Goal: Information Seeking & Learning: Learn about a topic

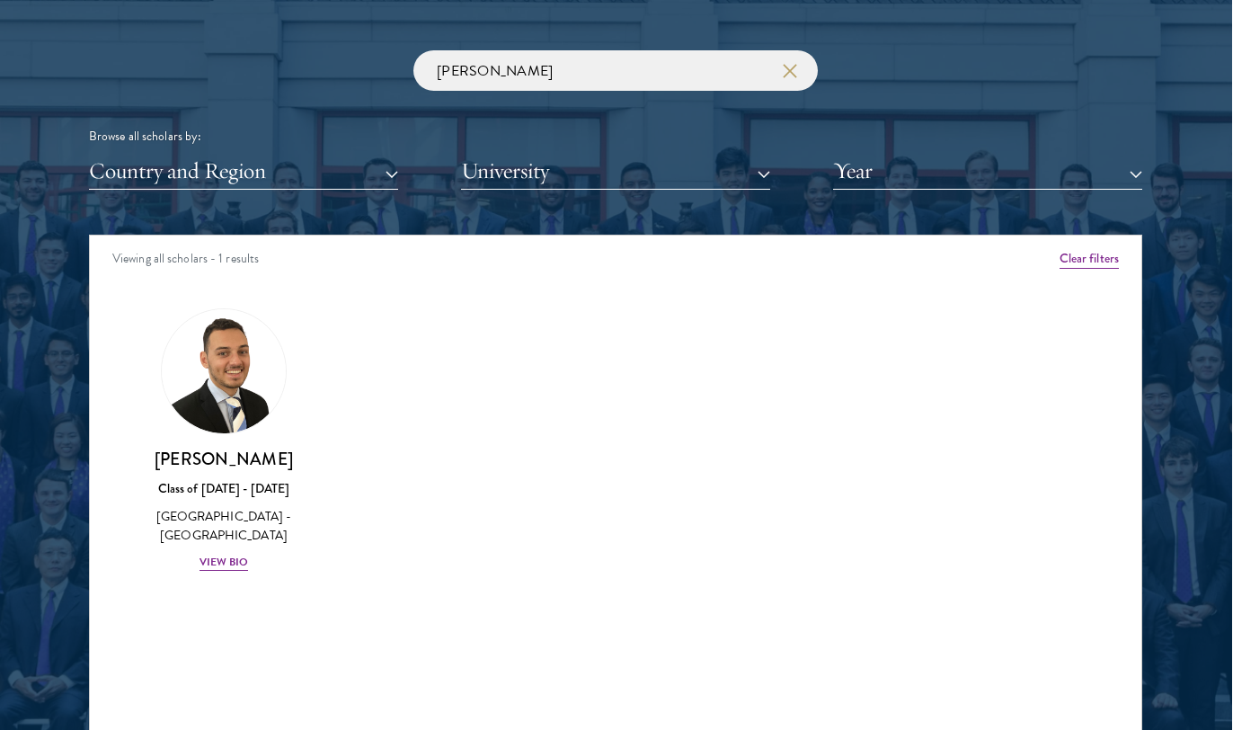
scroll to position [2123, 1]
click at [791, 71] on icon "button" at bounding box center [790, 71] width 14 height 14
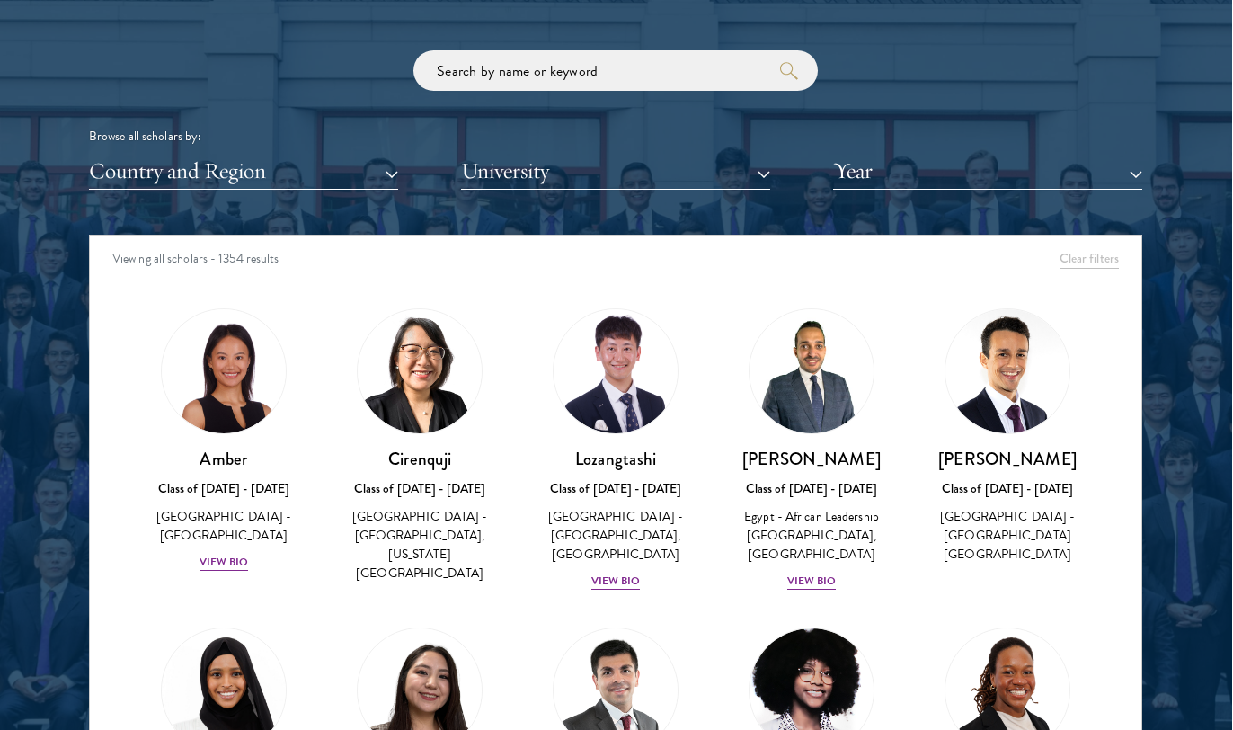
click at [918, 173] on button "Year" at bounding box center [987, 171] width 309 height 37
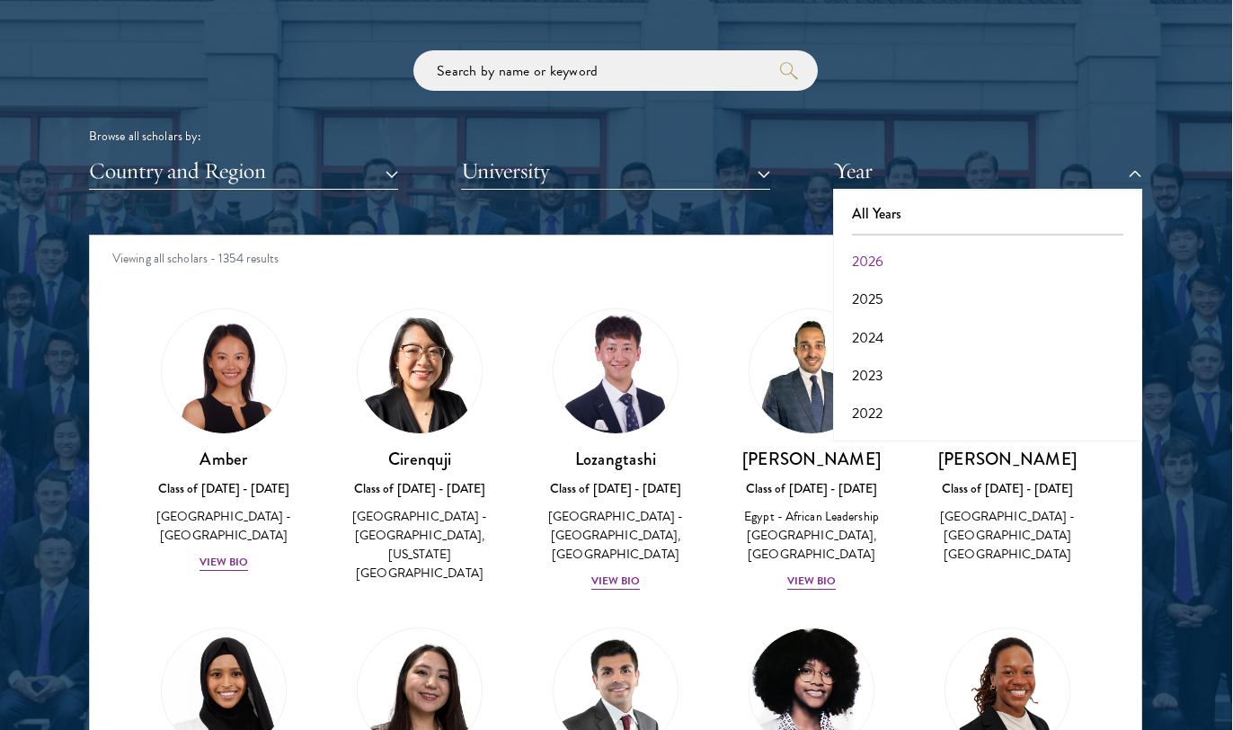
click at [908, 257] on button "2026" at bounding box center [987, 262] width 298 height 38
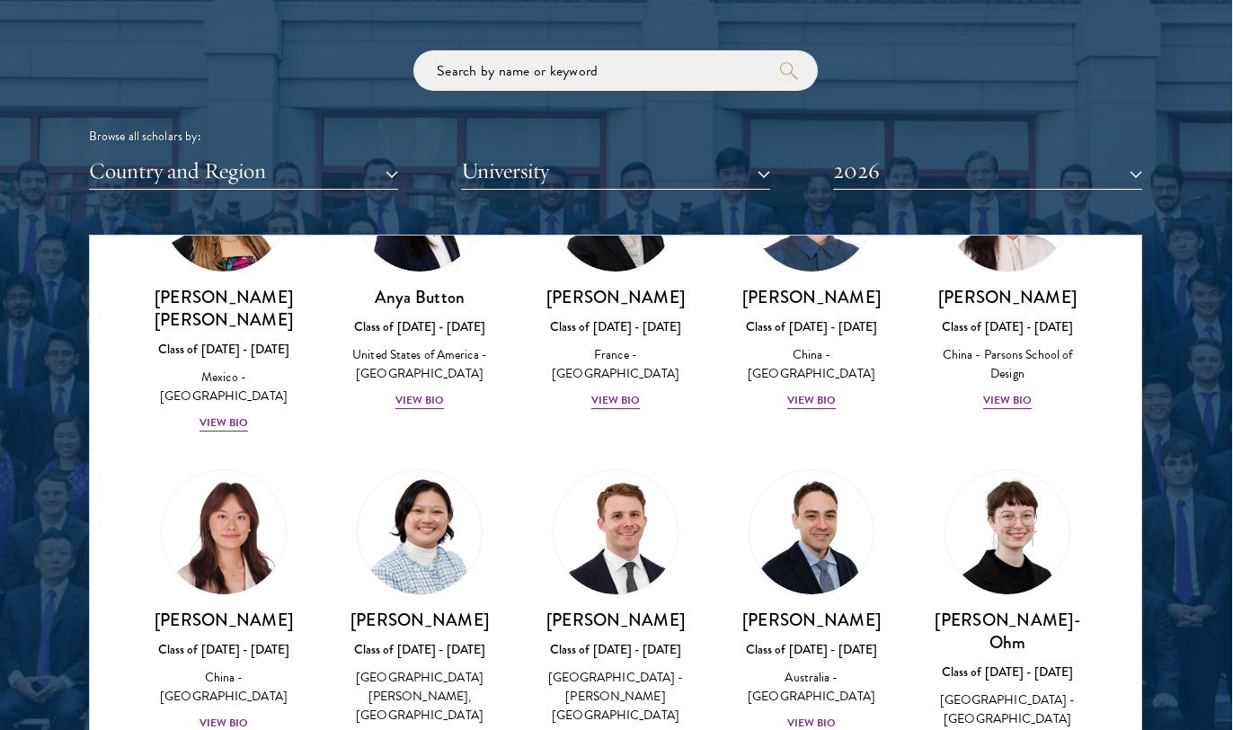
scroll to position [1561, 0]
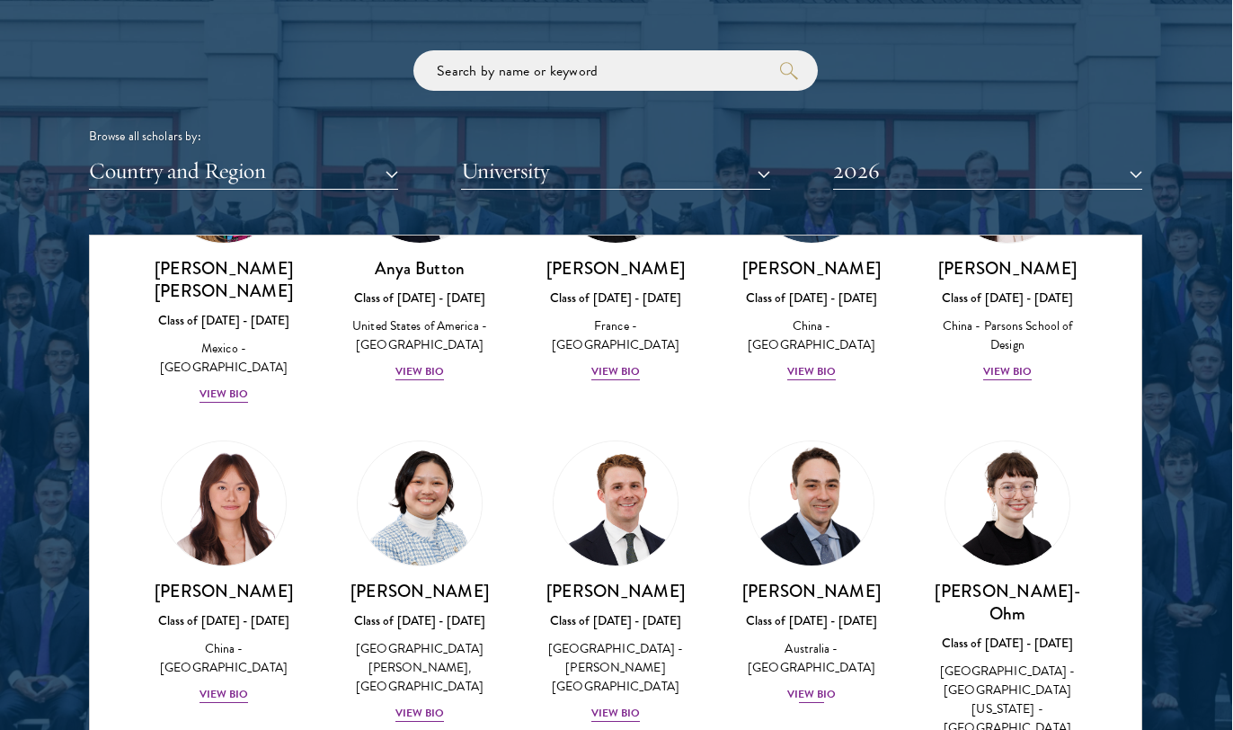
click at [831, 686] on div "View Bio" at bounding box center [811, 694] width 49 height 17
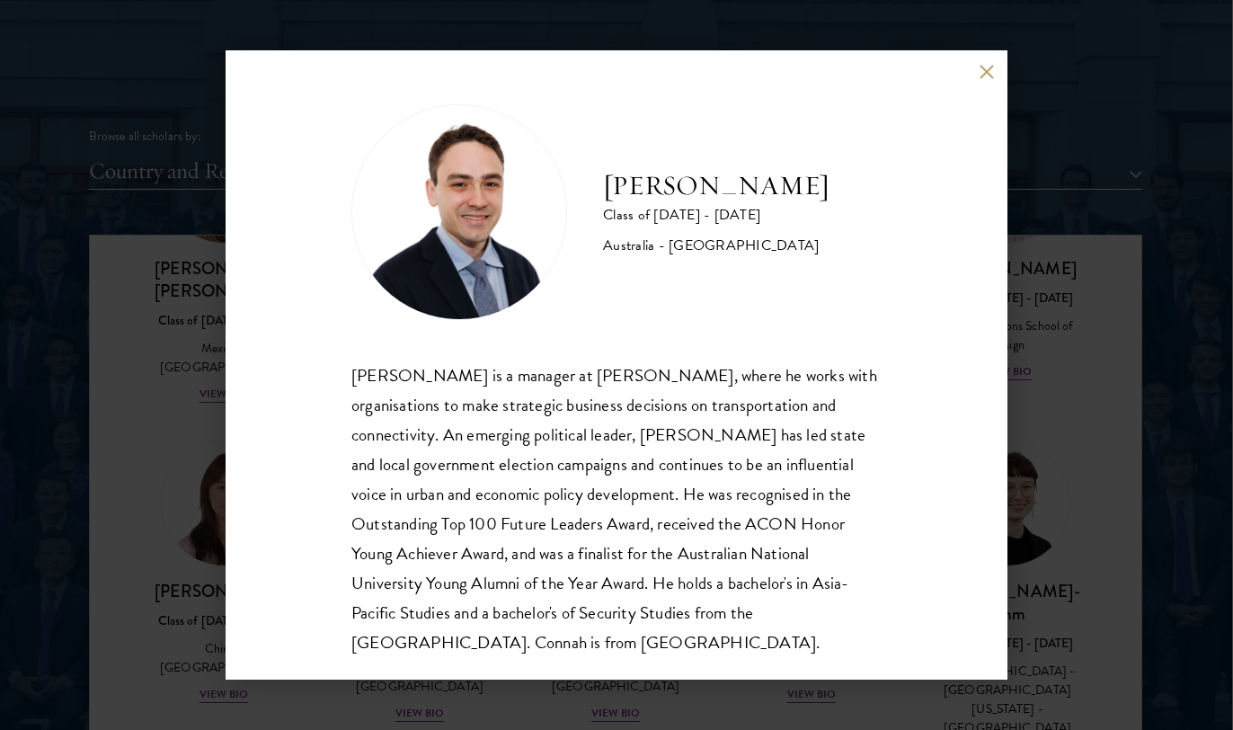
scroll to position [29, 0]
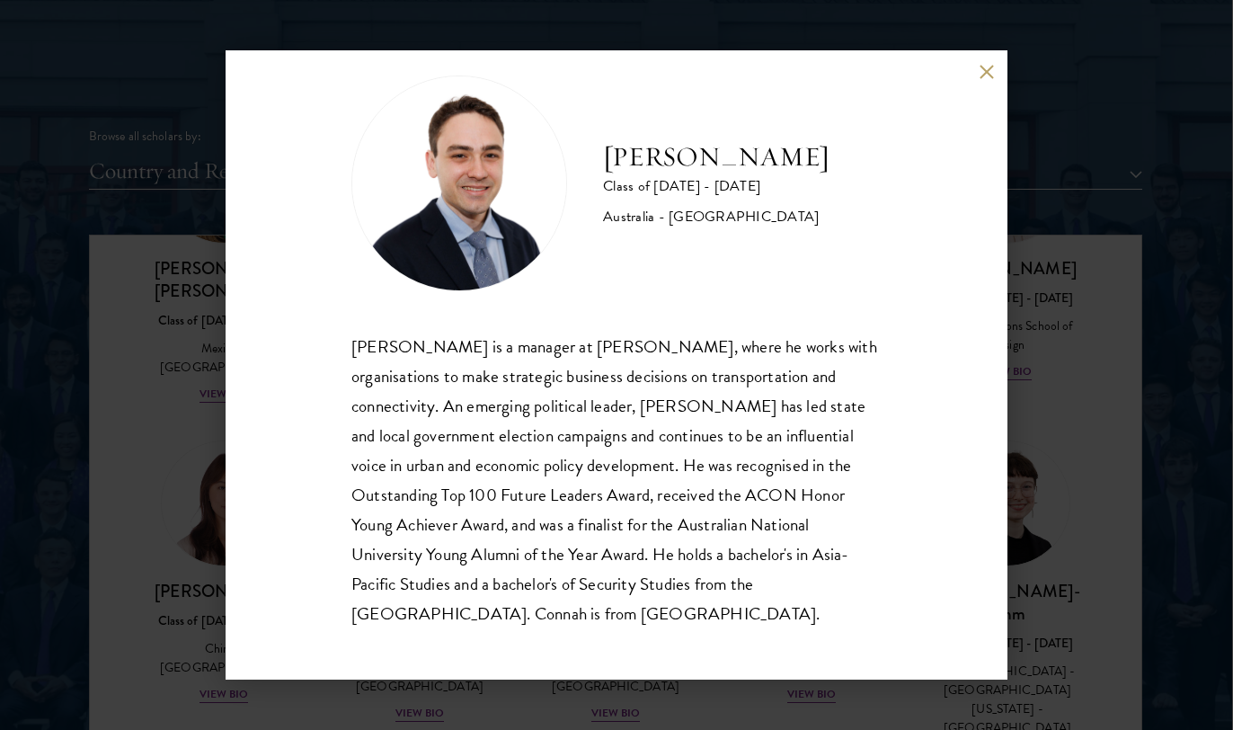
click at [984, 68] on button at bounding box center [985, 71] width 15 height 15
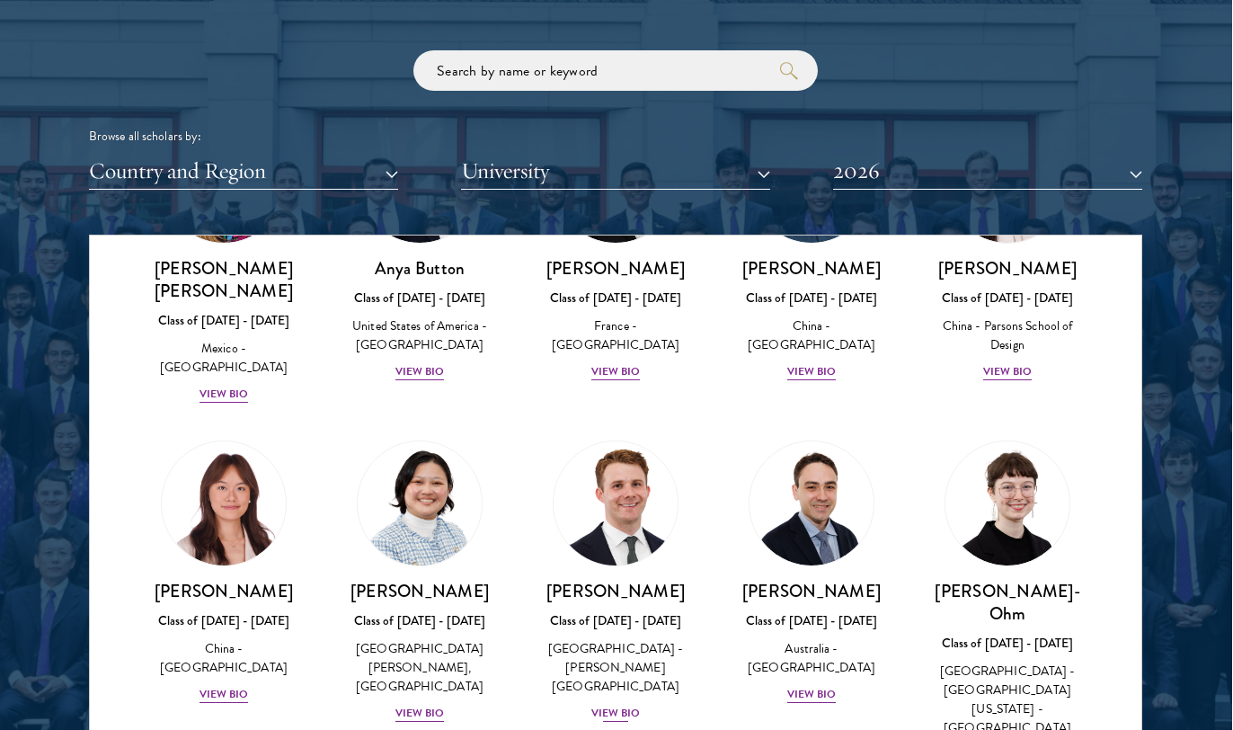
click at [611, 704] on div "View Bio" at bounding box center [615, 712] width 49 height 17
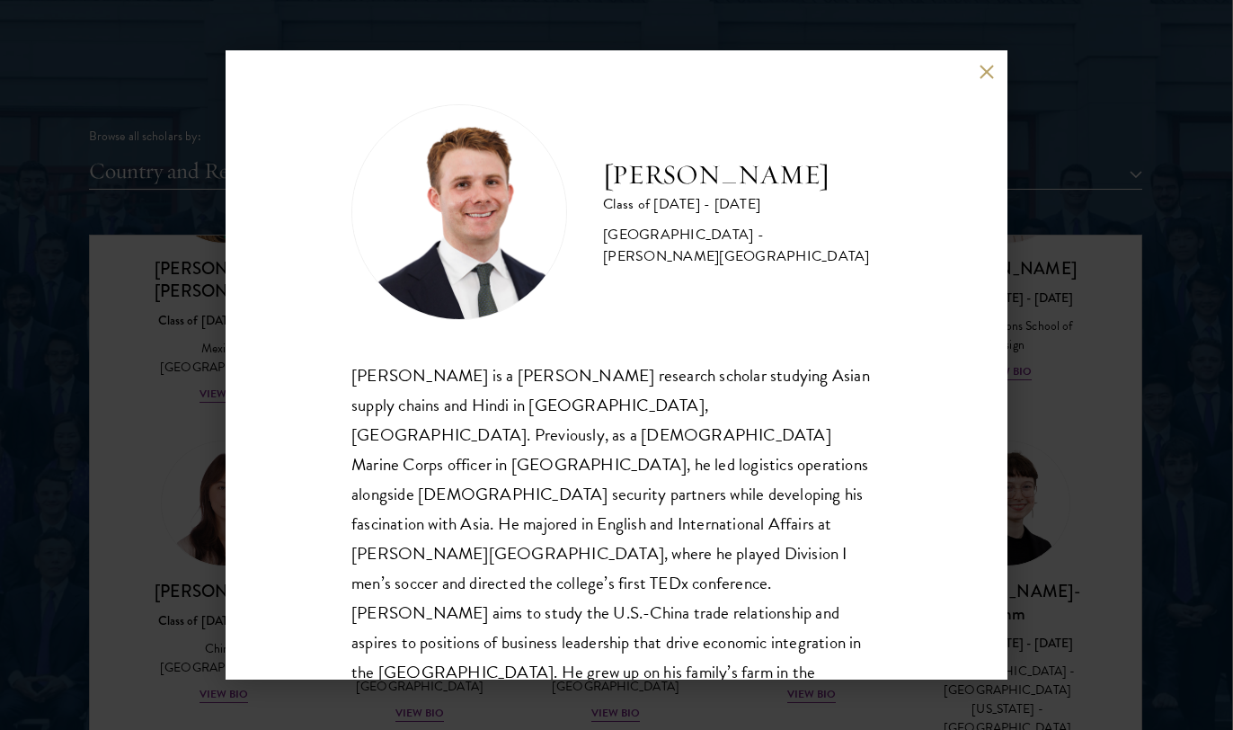
click at [986, 63] on div "[PERSON_NAME] Class of [DATE] - [DATE] [GEOGRAPHIC_DATA] - [PERSON_NAME][GEOGRA…" at bounding box center [617, 364] width 782 height 629
click at [982, 70] on button at bounding box center [985, 71] width 15 height 15
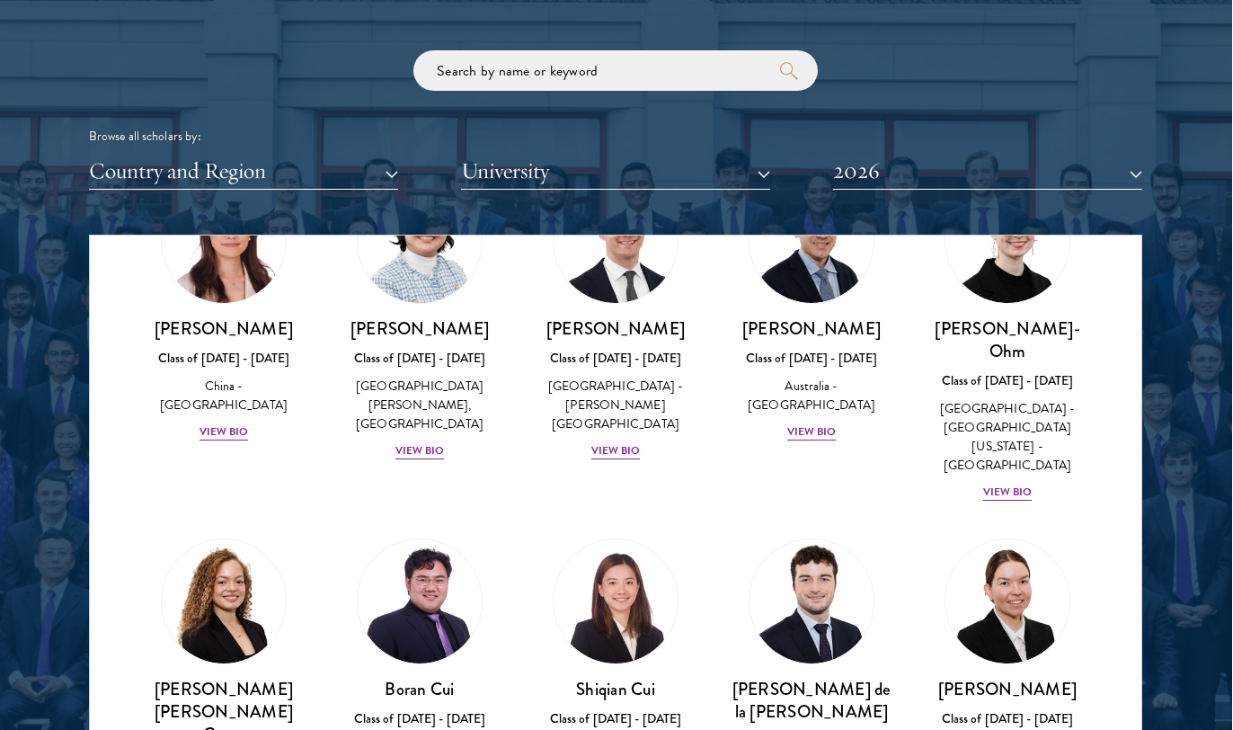
scroll to position [1879, 0]
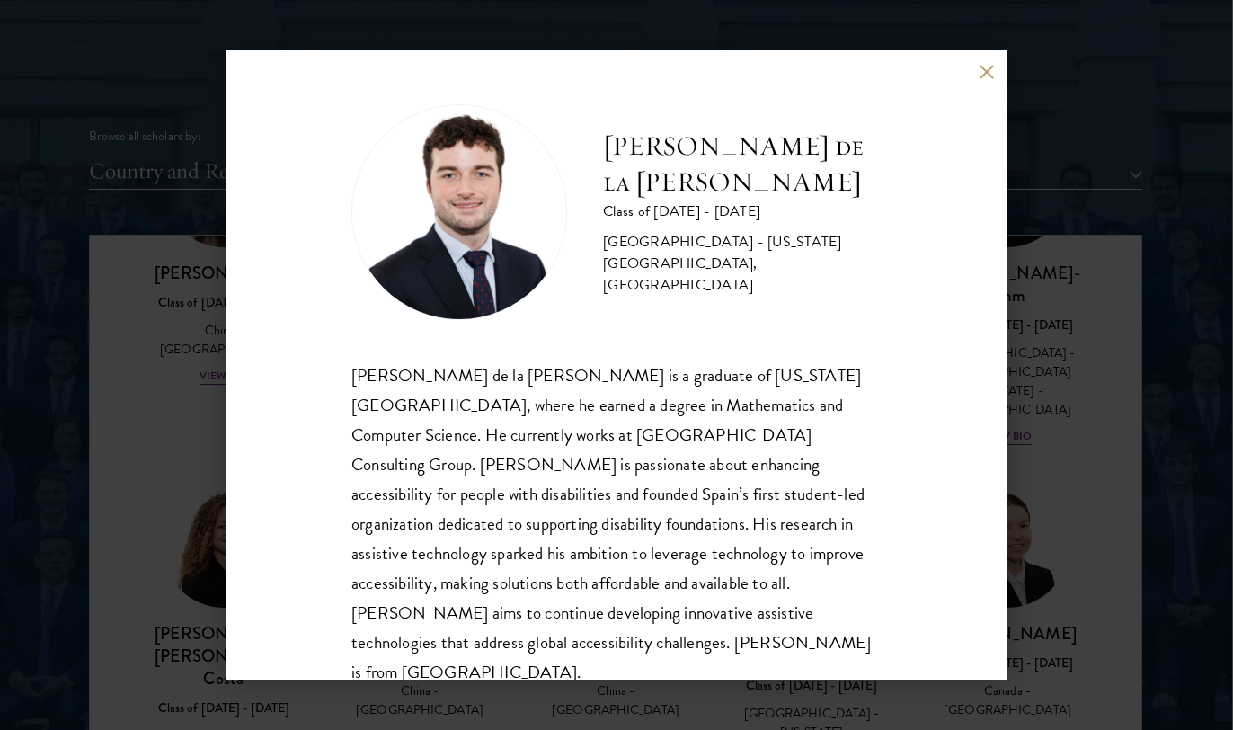
click at [984, 68] on button at bounding box center [985, 71] width 15 height 15
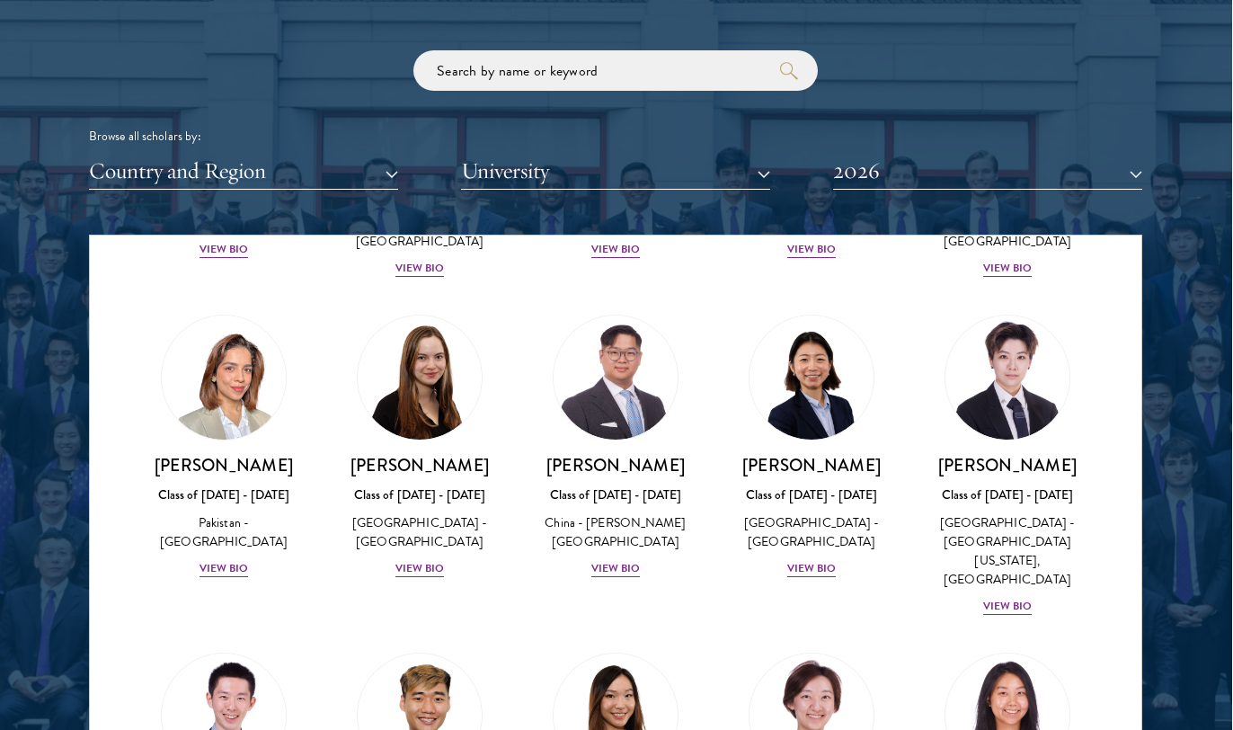
scroll to position [4509, 0]
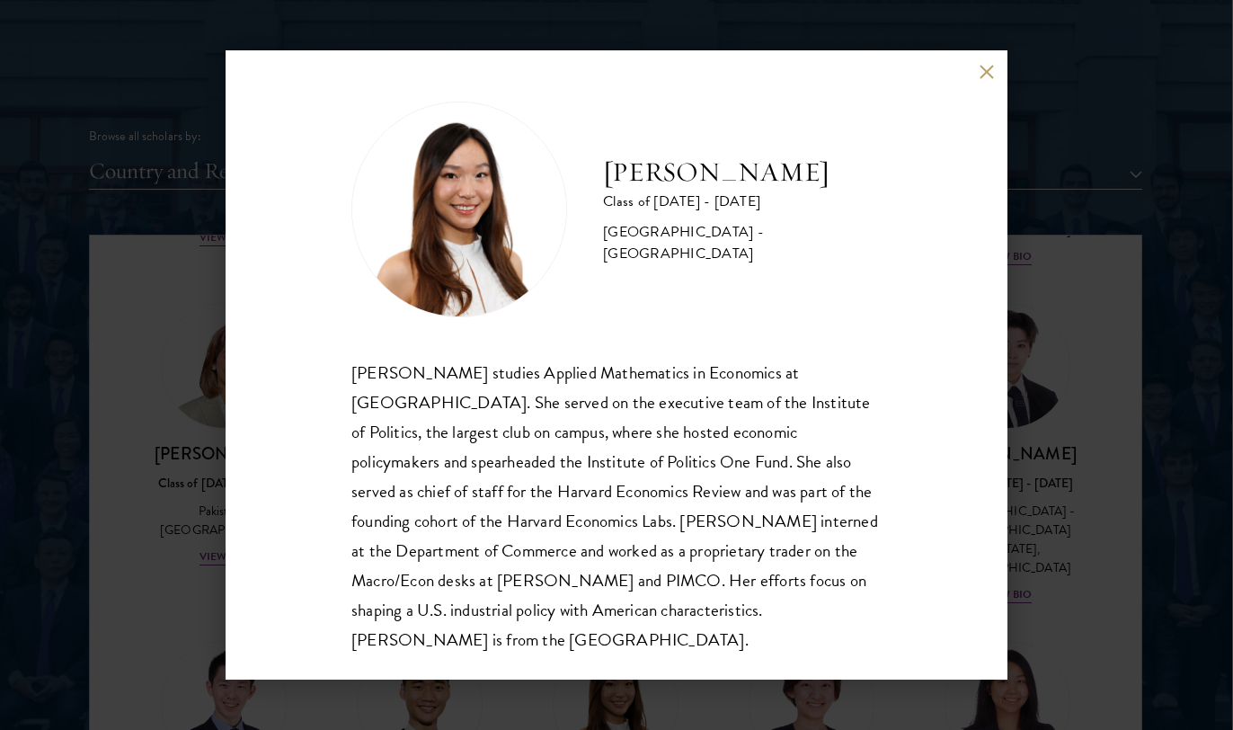
scroll to position [2, 0]
click at [978, 68] on div "[PERSON_NAME] Class of [DATE] - [DATE] [GEOGRAPHIC_DATA] - [GEOGRAPHIC_DATA] [P…" at bounding box center [617, 364] width 782 height 629
click at [987, 70] on button at bounding box center [985, 71] width 15 height 15
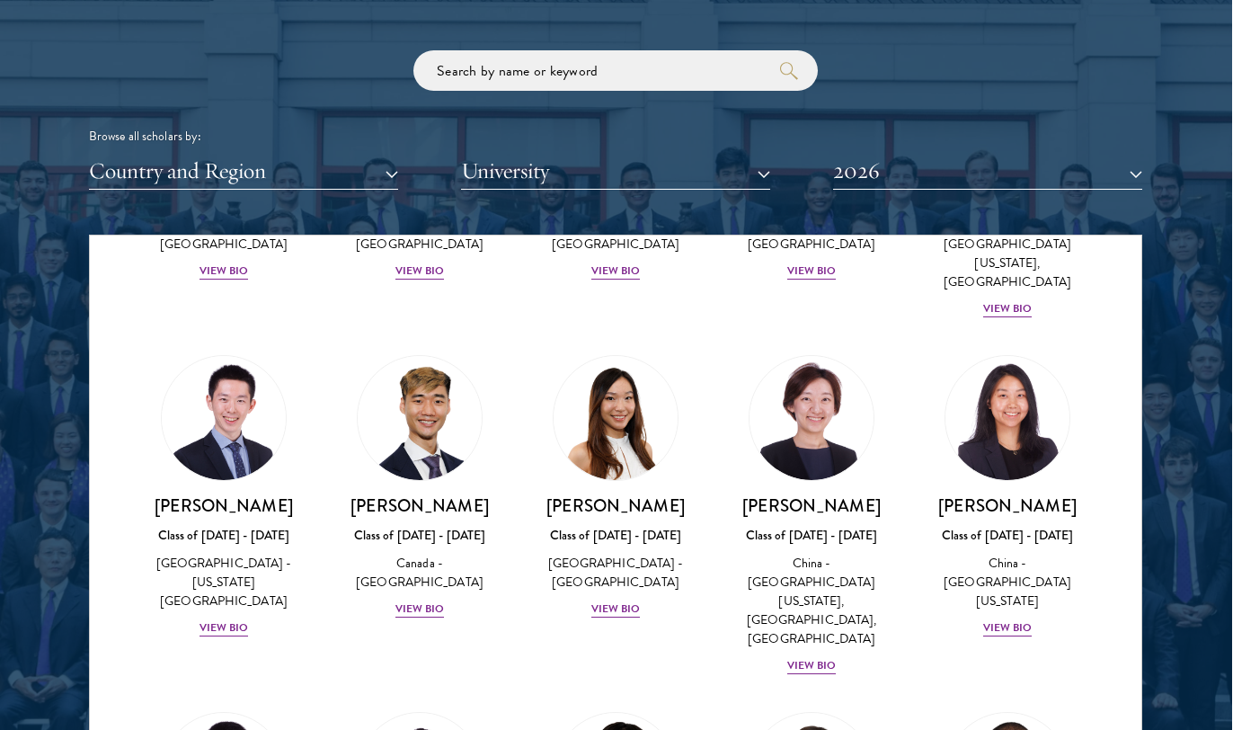
scroll to position [4804, 0]
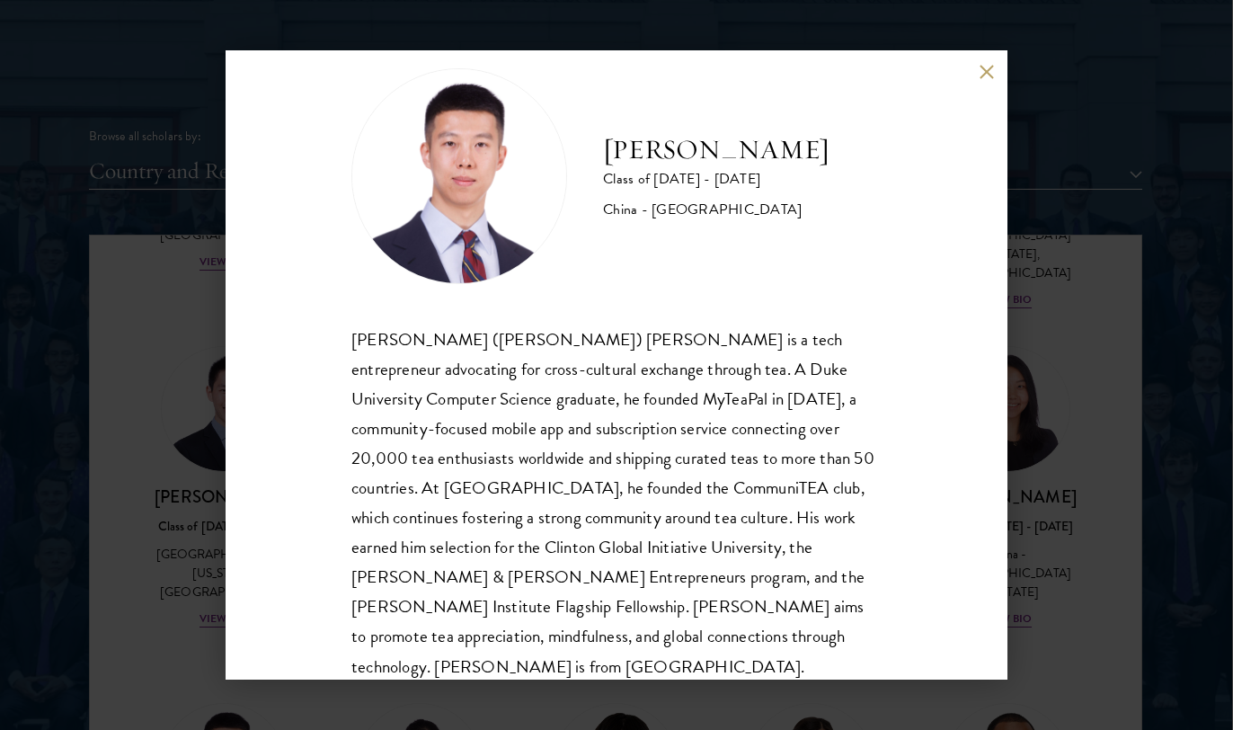
scroll to position [38, 0]
click at [987, 75] on button at bounding box center [985, 71] width 15 height 15
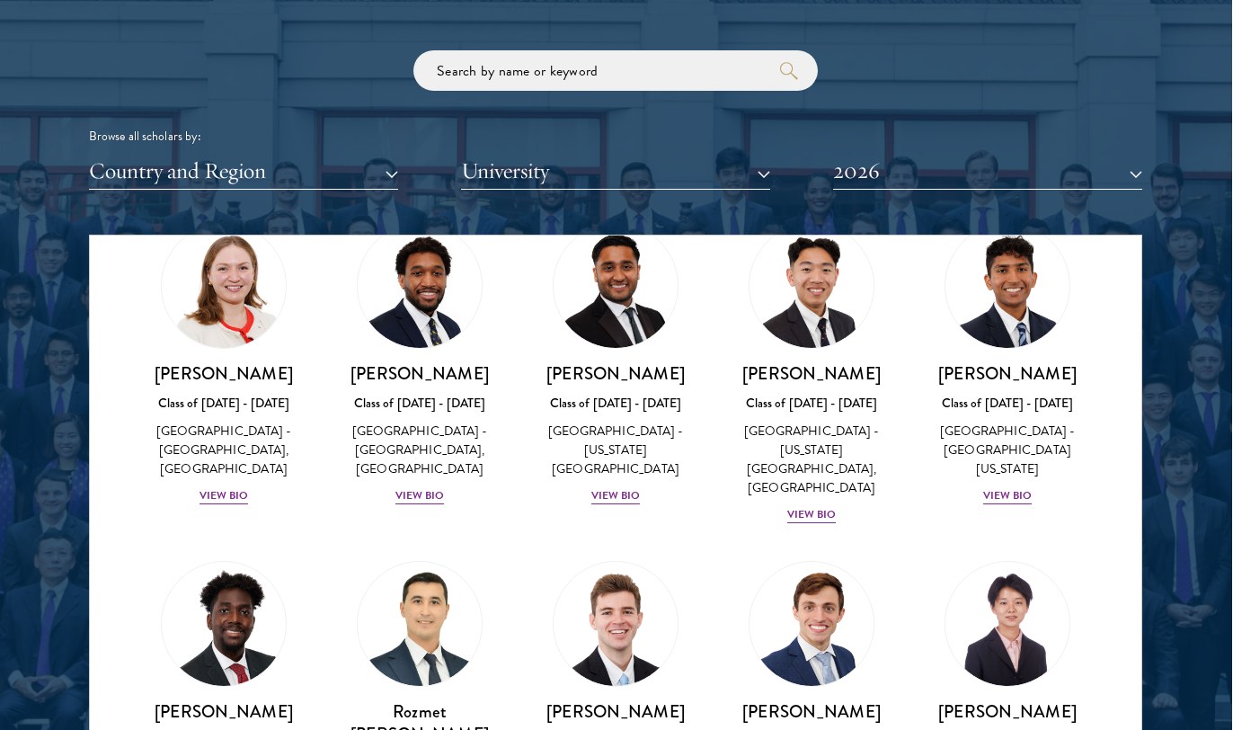
scroll to position [7982, 0]
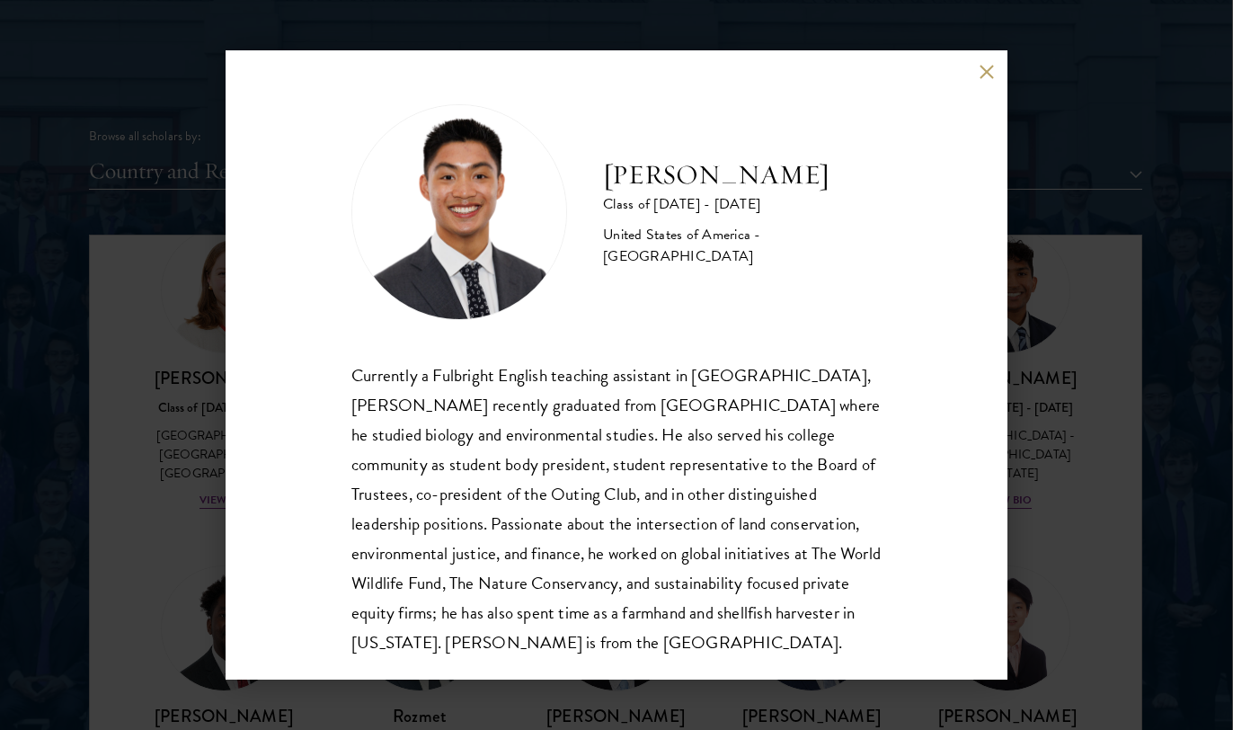
click at [987, 67] on button at bounding box center [985, 71] width 15 height 15
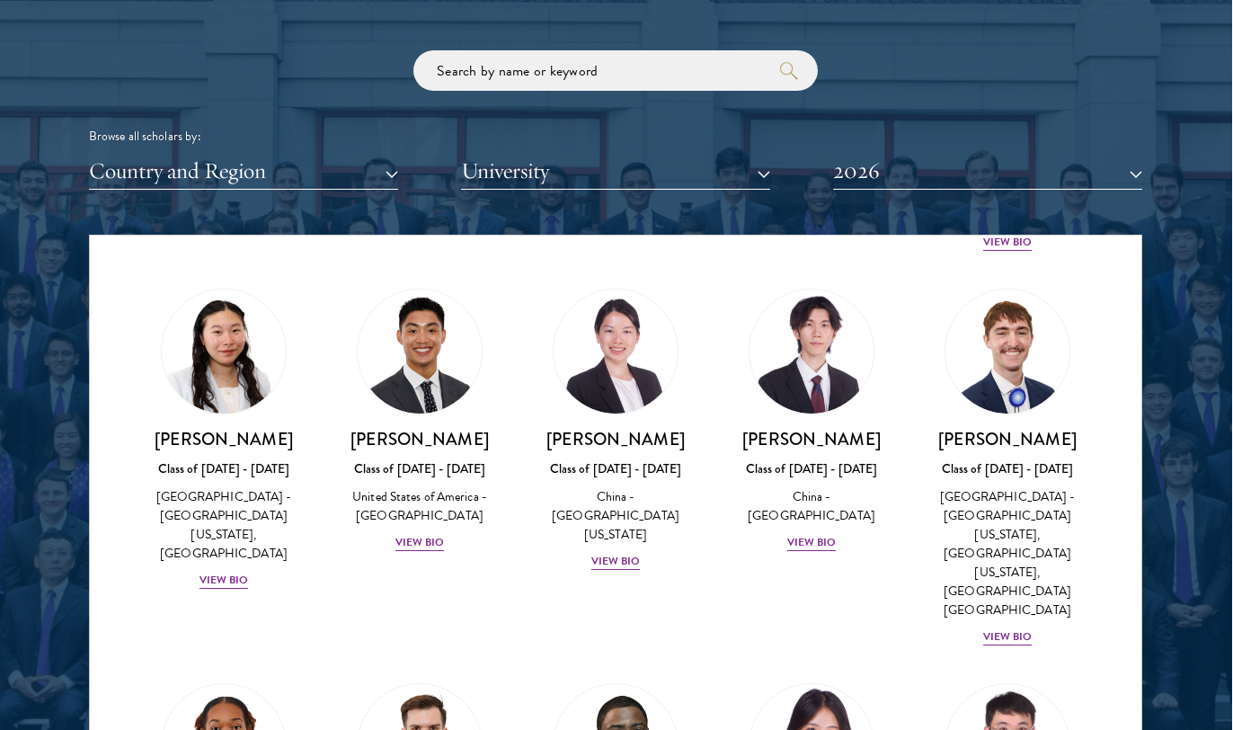
scroll to position [8620, 0]
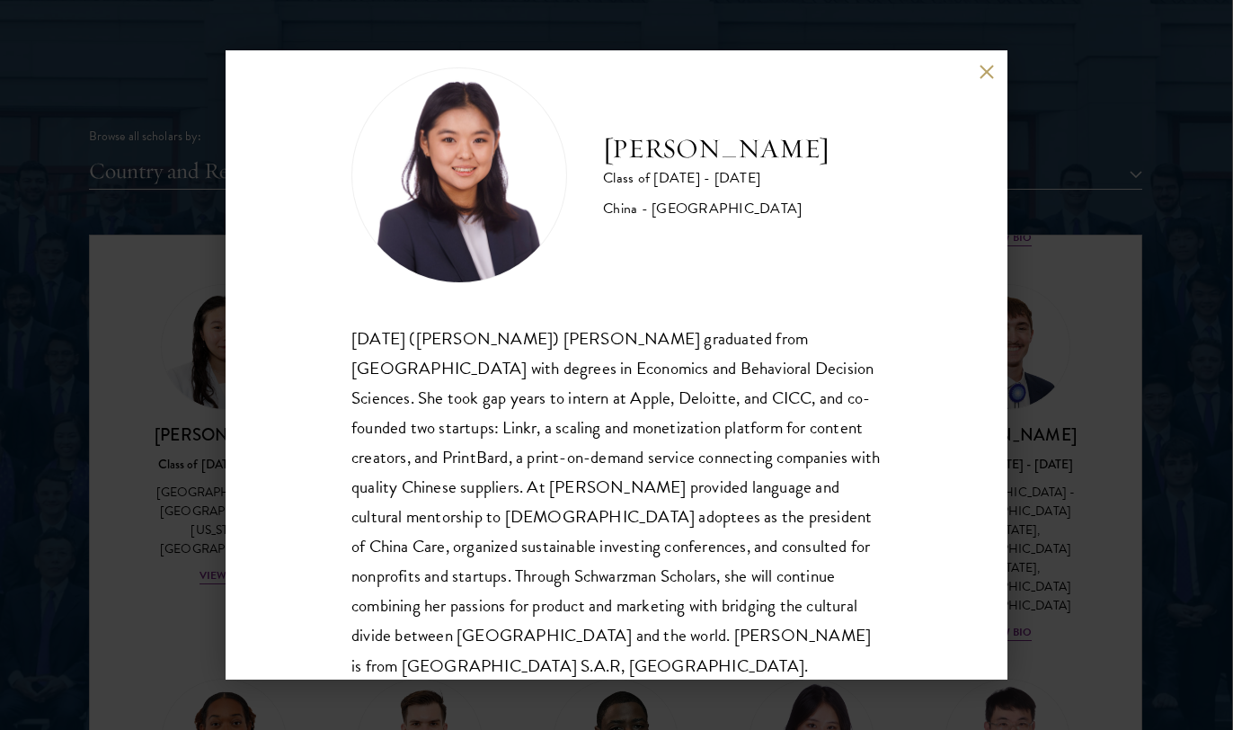
scroll to position [44, 0]
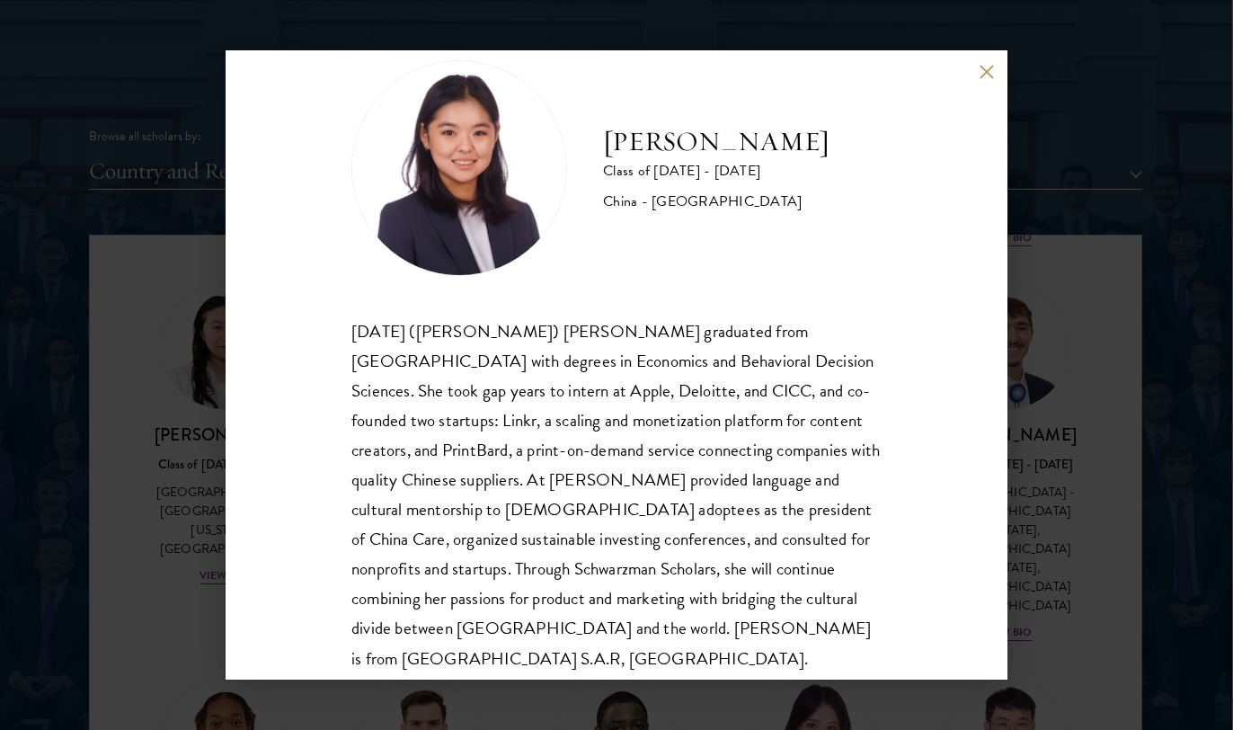
click at [979, 72] on button at bounding box center [985, 71] width 15 height 15
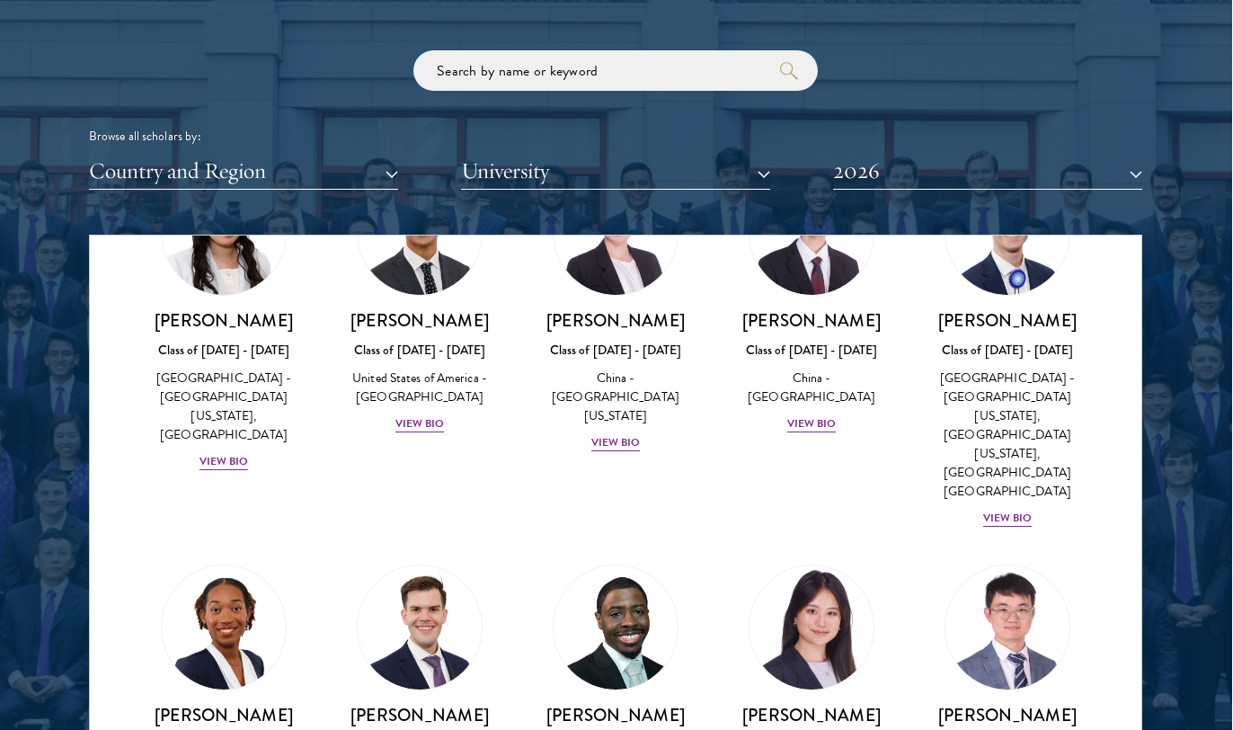
scroll to position [8755, 0]
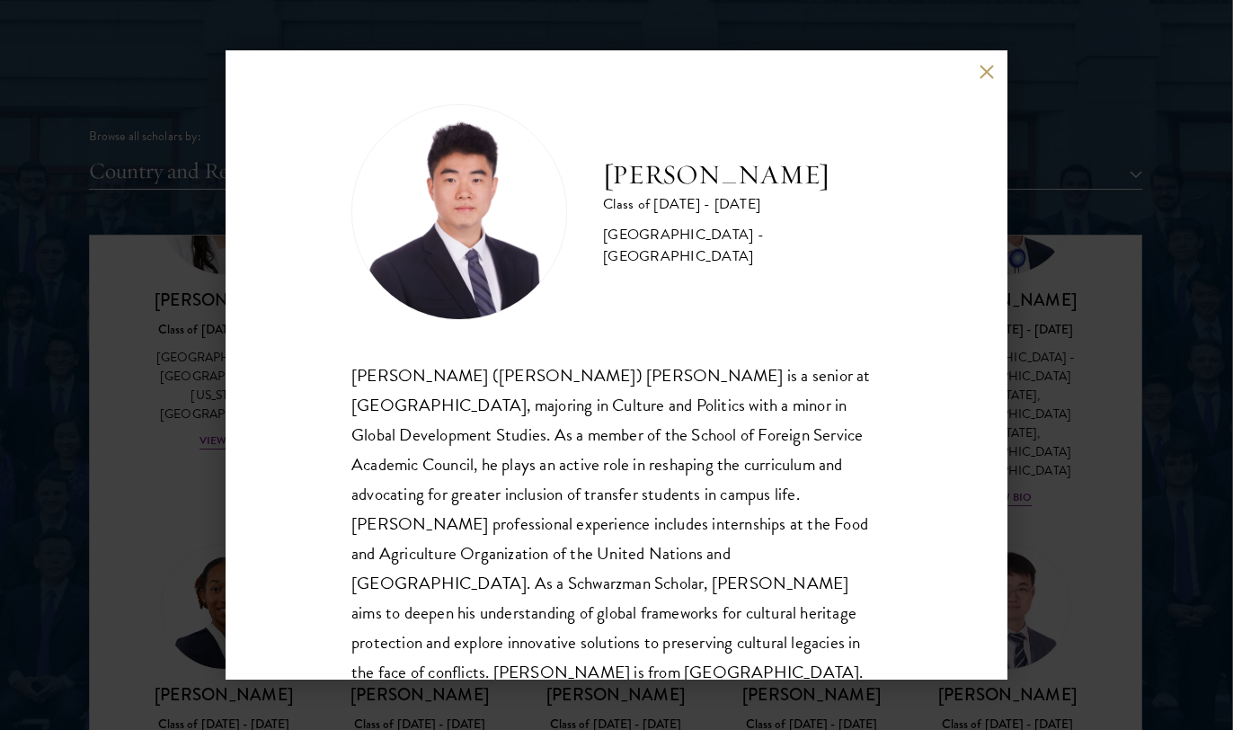
click at [987, 59] on div "[PERSON_NAME] Class of [DATE] - [DATE] [GEOGRAPHIC_DATA] - [GEOGRAPHIC_DATA] [P…" at bounding box center [617, 364] width 782 height 629
click at [984, 73] on button at bounding box center [985, 71] width 15 height 15
